Goal: Information Seeking & Learning: Learn about a topic

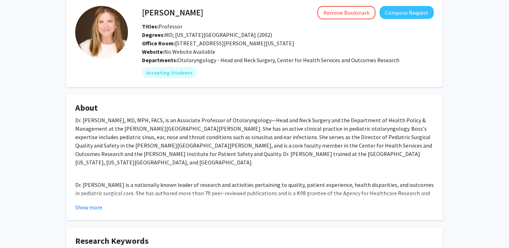
scroll to position [34, 0]
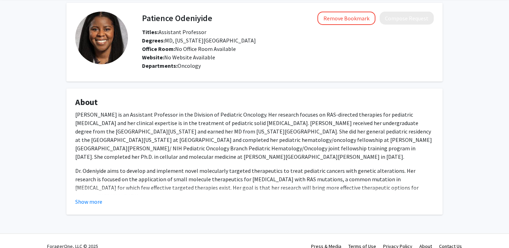
scroll to position [38, 0]
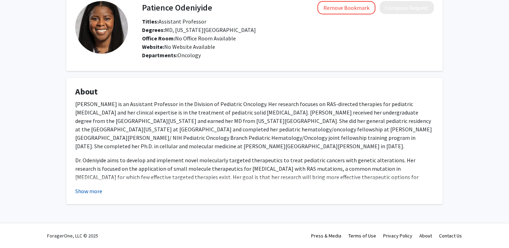
click at [97, 189] on button "Show more" at bounding box center [88, 191] width 27 height 8
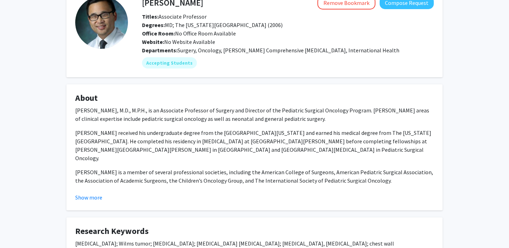
scroll to position [45, 0]
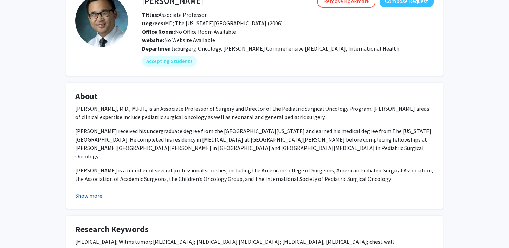
click at [92, 196] on button "Show more" at bounding box center [88, 196] width 27 height 8
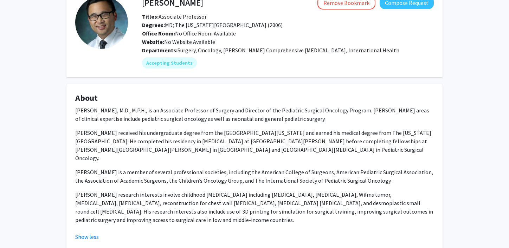
scroll to position [41, 0]
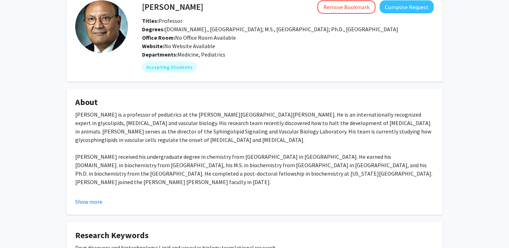
scroll to position [48, 0]
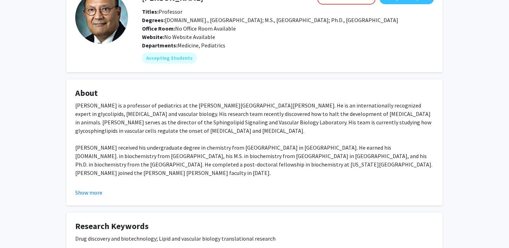
click at [72, 191] on fg-card "About [PERSON_NAME] is a professor of pediatrics at the [PERSON_NAME][GEOGRAPHI…" at bounding box center [254, 142] width 376 height 126
click at [77, 197] on fg-card "About [PERSON_NAME] is a professor of pediatrics at the [PERSON_NAME][GEOGRAPHI…" at bounding box center [254, 142] width 376 height 126
click at [82, 194] on button "Show more" at bounding box center [88, 193] width 27 height 8
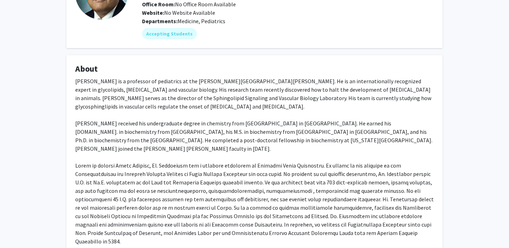
scroll to position [65, 0]
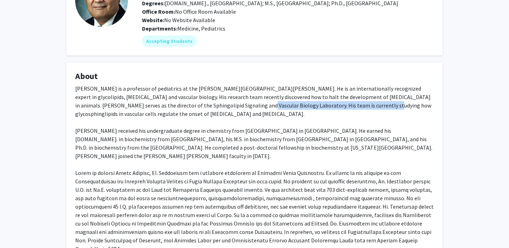
drag, startPoint x: 196, startPoint y: 105, endPoint x: 325, endPoint y: 103, distance: 128.4
click at [325, 103] on div "Dr. Subroto Chatterjee is a professor of pediatrics at the Johns Hopkins Univer…" at bounding box center [254, 168] width 359 height 169
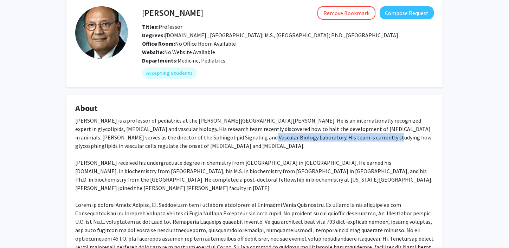
scroll to position [36, 0]
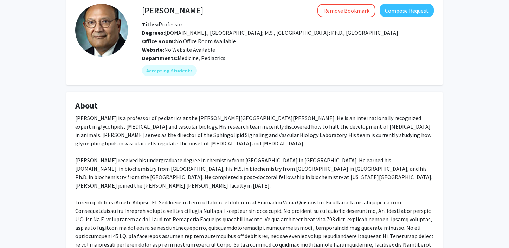
click at [325, 103] on h4 "About" at bounding box center [254, 106] width 359 height 10
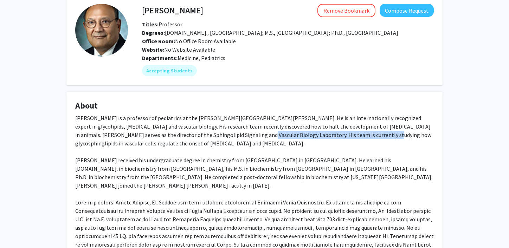
drag, startPoint x: 195, startPoint y: 135, endPoint x: 325, endPoint y: 137, distance: 129.4
click at [325, 137] on div "Dr. Subroto Chatterjee is a professor of pediatrics at the Johns Hopkins Univer…" at bounding box center [254, 198] width 359 height 169
copy div "Sphingolipid Signaling and Vascular Biology Laboratory"
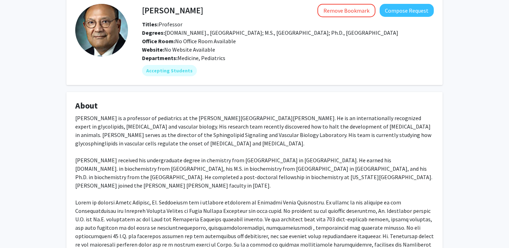
click at [84, 142] on div "Dr. Subroto Chatterjee is a professor of pediatrics at the Johns Hopkins Univer…" at bounding box center [254, 198] width 359 height 169
copy div "glycosphinglipids"
drag, startPoint x: 205, startPoint y: 146, endPoint x: 304, endPoint y: 146, distance: 99.2
click at [304, 146] on div "Dr. Subroto Chatterjee is a professor of pediatrics at the Johns Hopkins Univer…" at bounding box center [254, 198] width 359 height 169
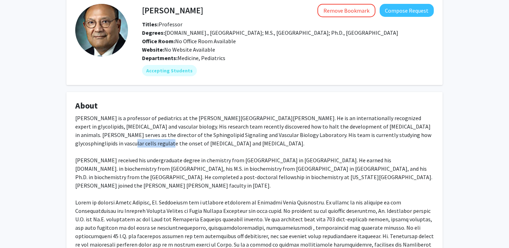
copy div "atherosclerosis and hypercholesterolemia."
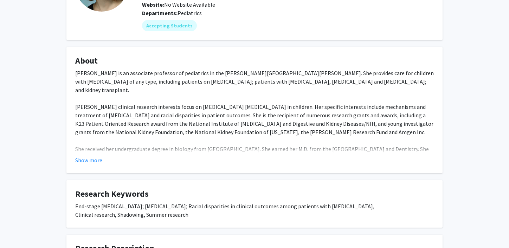
scroll to position [85, 0]
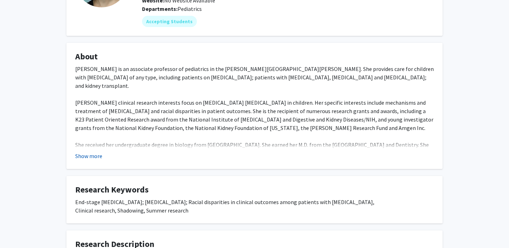
click at [98, 160] on button "Show more" at bounding box center [88, 156] width 27 height 8
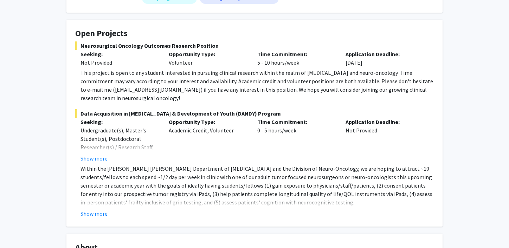
scroll to position [117, 0]
click at [95, 209] on button "Show more" at bounding box center [94, 213] width 27 height 8
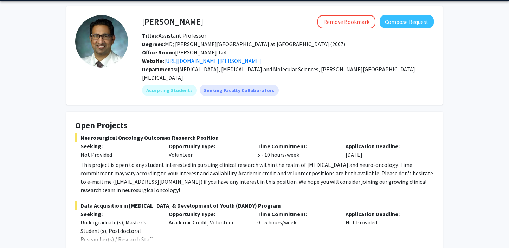
scroll to position [0, 0]
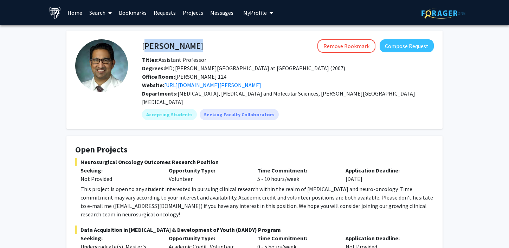
drag, startPoint x: 137, startPoint y: 45, endPoint x: 141, endPoint y: 45, distance: 4.6
click at [142, 45] on div "[PERSON_NAME] Remove Bookmark Compose Request" at bounding box center [288, 45] width 302 height 13
copy h4 "[PERSON_NAME]"
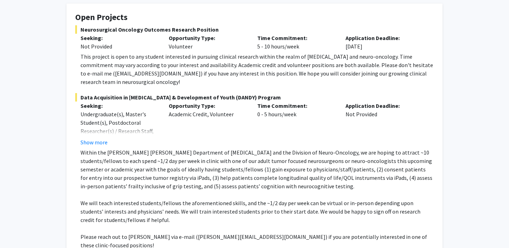
scroll to position [133, 0]
click at [104, 138] on button "Show more" at bounding box center [94, 142] width 27 height 8
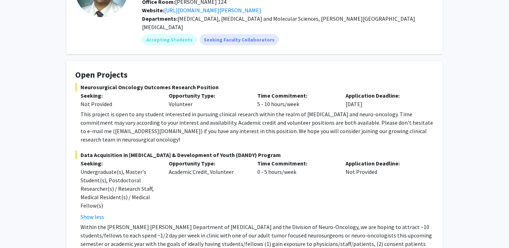
scroll to position [79, 0]
